Goal: Find specific page/section: Find specific page/section

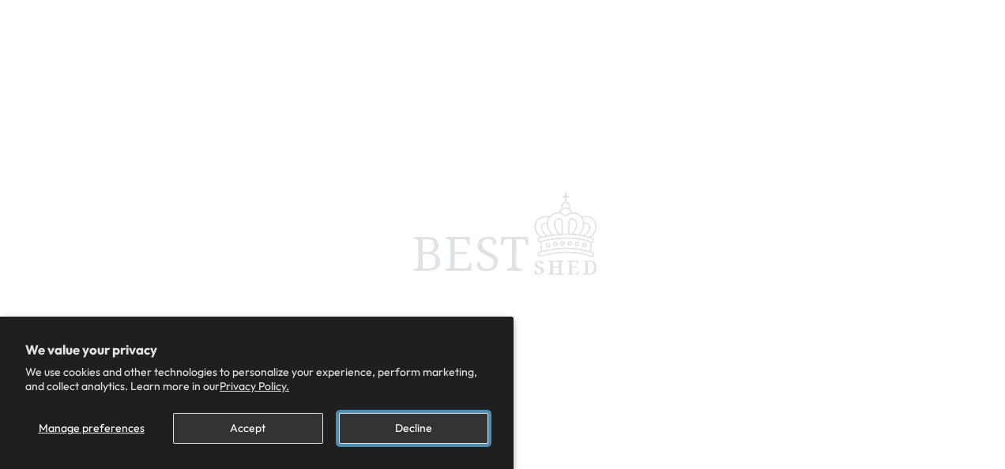
click at [422, 439] on button "Decline" at bounding box center [413, 428] width 149 height 31
click at [416, 428] on button "Decline" at bounding box center [413, 428] width 149 height 31
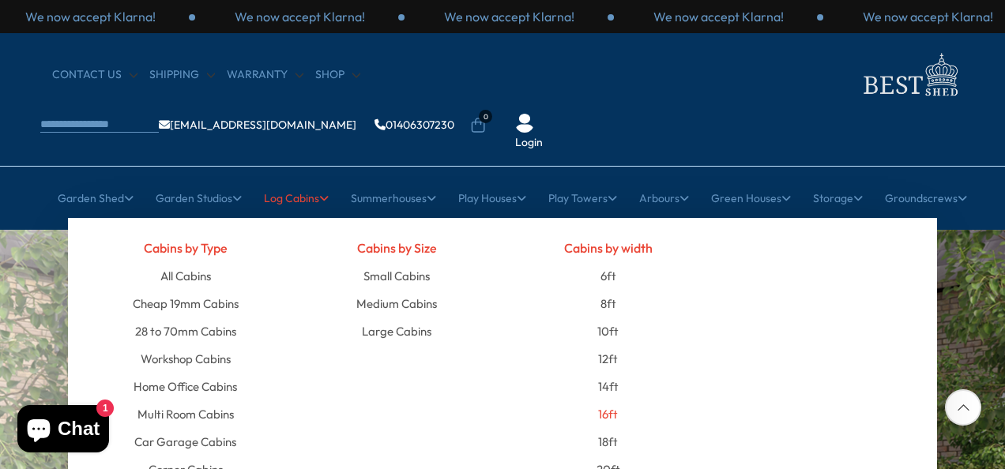
click at [605, 401] on link "16ft" at bounding box center [608, 415] width 20 height 28
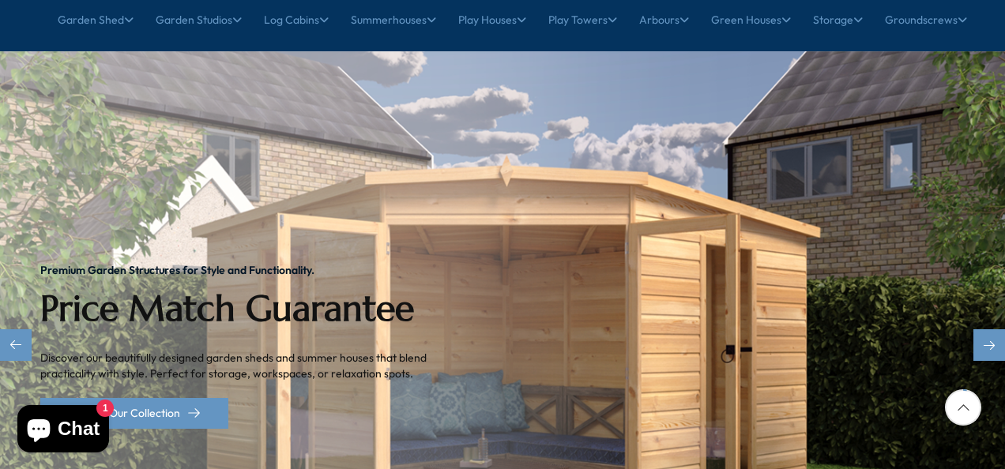
scroll to position [158, 0]
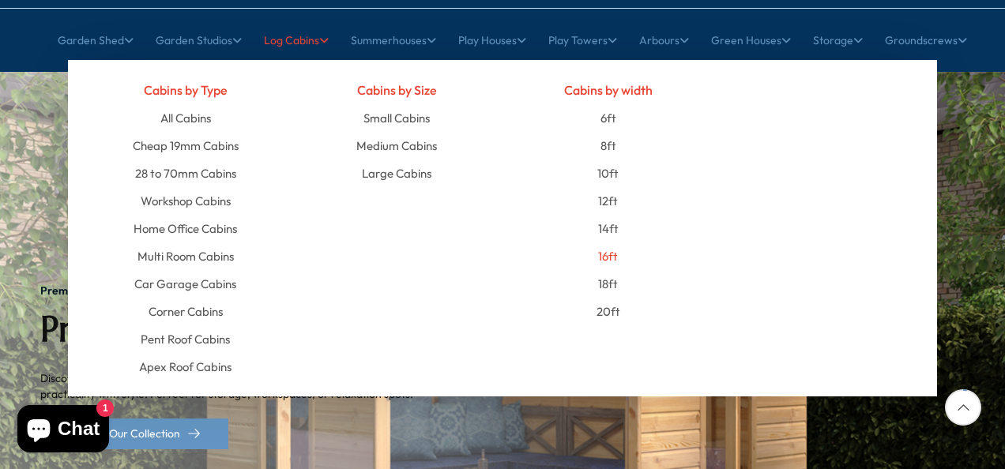
click at [605, 243] on link "16ft" at bounding box center [608, 257] width 20 height 28
click at [605, 204] on ul "6ft 8ft 10ft 12ft 14ft 16ft 18ft 20ft" at bounding box center [609, 214] width 188 height 221
click at [181, 132] on link "Cheap 19mm Cabins" at bounding box center [186, 146] width 106 height 28
